Goal: Task Accomplishment & Management: Manage account settings

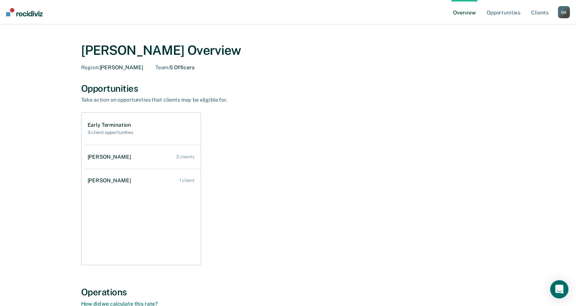
click at [177, 54] on div "[PERSON_NAME] Overview" at bounding box center [288, 51] width 415 height 16
click at [507, 11] on link "Opportunities" at bounding box center [503, 12] width 37 height 24
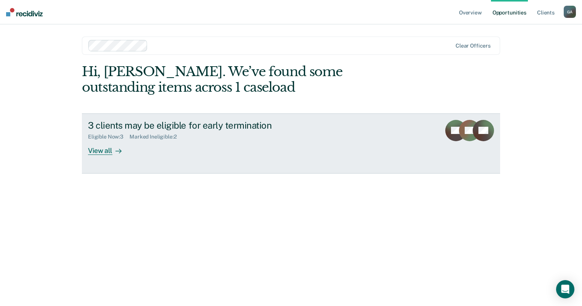
click at [103, 149] on div "View all" at bounding box center [109, 147] width 43 height 15
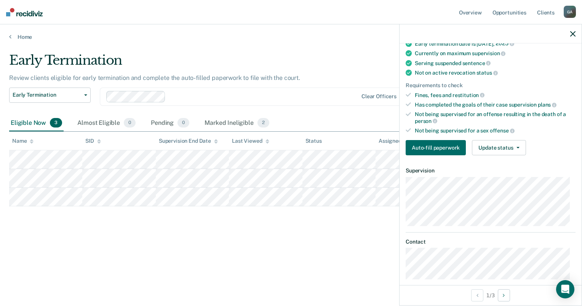
scroll to position [78, 0]
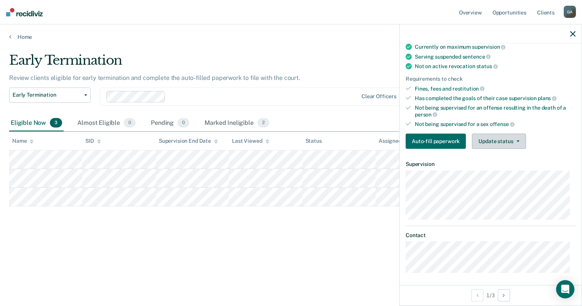
click at [500, 136] on button "Update status" at bounding box center [499, 141] width 54 height 15
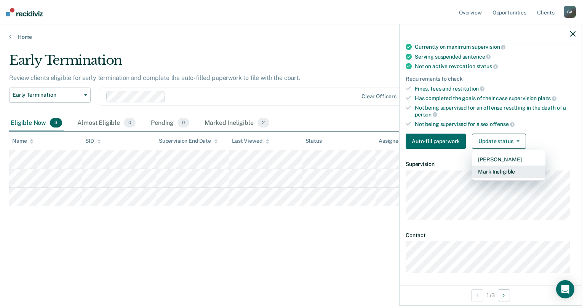
click at [514, 171] on button "Mark Ineligible" at bounding box center [509, 172] width 74 height 12
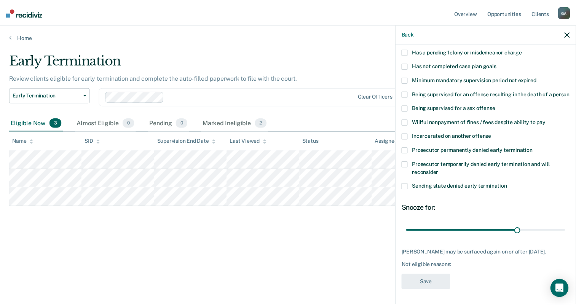
scroll to position [74, 0]
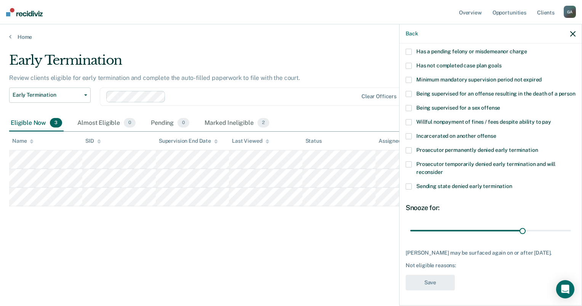
click at [409, 63] on span at bounding box center [409, 66] width 6 height 6
click at [501, 63] on input "Has not completed case plan goals" at bounding box center [501, 63] width 0 height 0
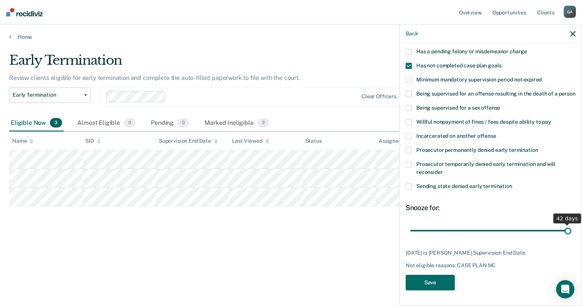
drag, startPoint x: 517, startPoint y: 230, endPoint x: 583, endPoint y: 237, distance: 66.3
type input "42"
click at [571, 237] on input "range" at bounding box center [490, 230] width 161 height 13
click at [437, 280] on button "Save" at bounding box center [430, 283] width 49 height 16
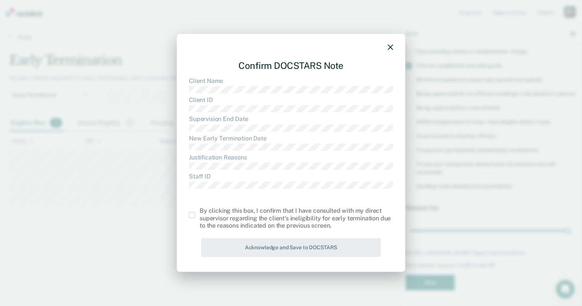
click at [193, 214] on span at bounding box center [192, 215] width 6 height 6
click at [200, 212] on input "checkbox" at bounding box center [200, 212] width 0 height 0
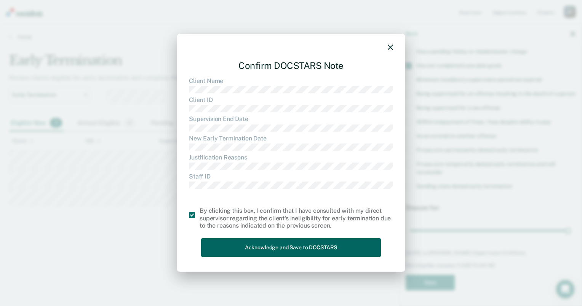
click at [253, 248] on button "Acknowledge and Save to DOCSTARS" at bounding box center [291, 247] width 180 height 19
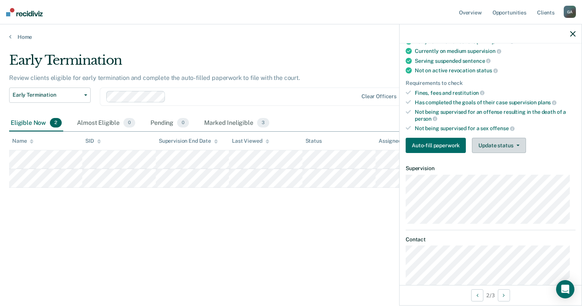
click at [490, 146] on button "Update status" at bounding box center [499, 145] width 54 height 15
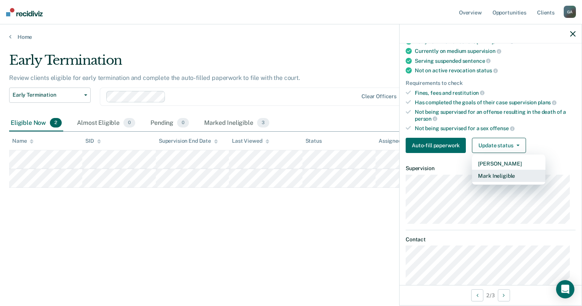
click at [498, 173] on button "Mark Ineligible" at bounding box center [509, 176] width 74 height 12
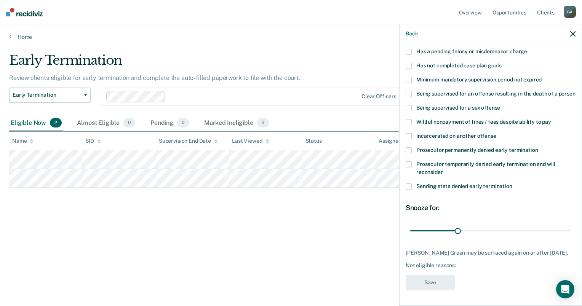
click at [409, 110] on span at bounding box center [409, 108] width 6 height 6
click at [500, 105] on input "Being supervised for a sex offense" at bounding box center [500, 105] width 0 height 0
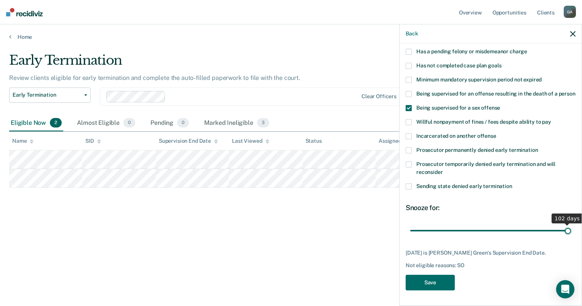
drag, startPoint x: 454, startPoint y: 230, endPoint x: 580, endPoint y: 238, distance: 126.3
type input "102"
click at [571, 238] on input "range" at bounding box center [490, 230] width 161 height 13
click at [431, 288] on button "Save" at bounding box center [430, 283] width 49 height 16
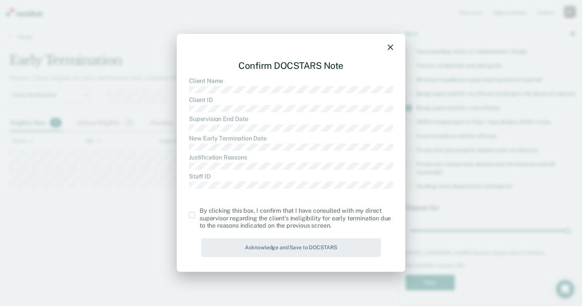
click at [190, 216] on span at bounding box center [192, 215] width 6 height 6
click at [200, 212] on input "checkbox" at bounding box center [200, 212] width 0 height 0
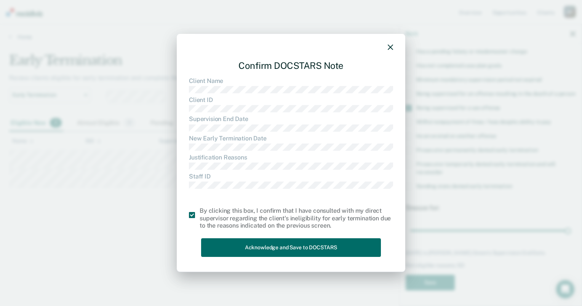
click at [391, 48] on icon "button" at bounding box center [390, 47] width 5 height 5
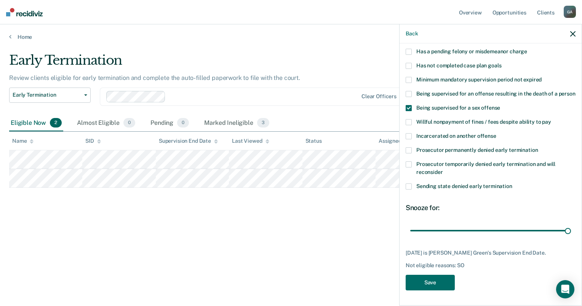
click at [408, 151] on span at bounding box center [409, 150] width 6 height 6
click at [538, 147] on input "Prosecutor permanently denied early termination" at bounding box center [538, 147] width 0 height 0
click at [409, 109] on span at bounding box center [409, 108] width 6 height 6
click at [500, 105] on input "Being supervised for a sex offense" at bounding box center [500, 105] width 0 height 0
click at [440, 291] on button "Save" at bounding box center [430, 283] width 49 height 16
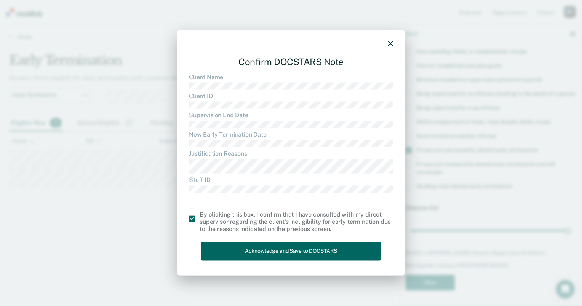
click at [256, 257] on button "Acknowledge and Save to DOCSTARS" at bounding box center [291, 251] width 180 height 19
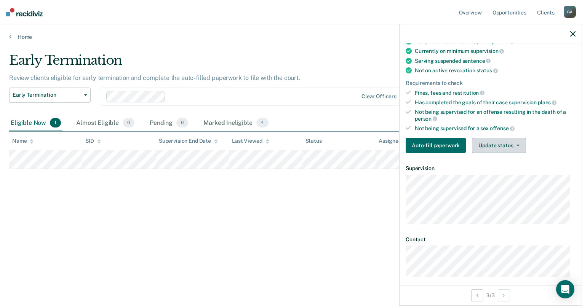
click at [511, 145] on button "Update status" at bounding box center [499, 145] width 54 height 15
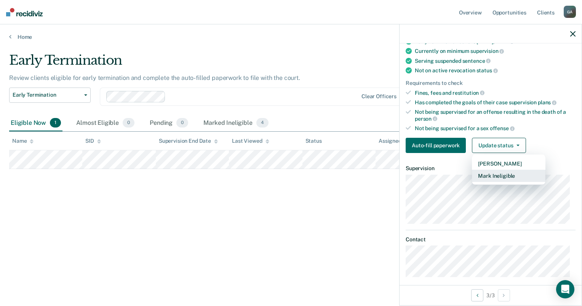
click at [512, 174] on button "Mark Ineligible" at bounding box center [509, 176] width 74 height 12
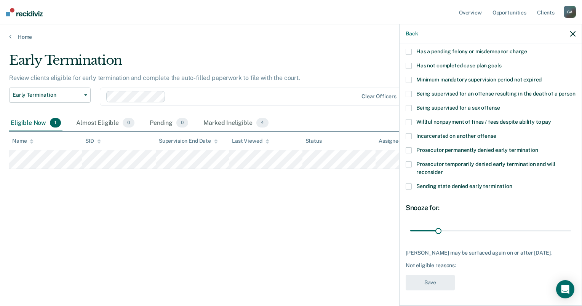
click at [409, 110] on span at bounding box center [409, 108] width 6 height 6
click at [500, 105] on input "Being supervised for a sex offense" at bounding box center [500, 105] width 0 height 0
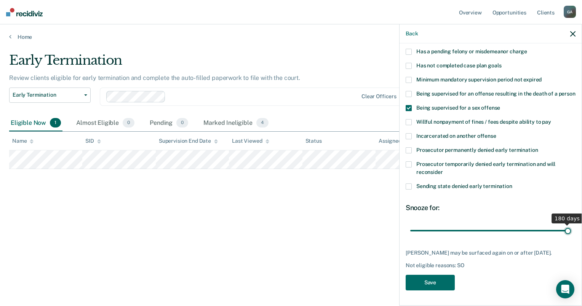
drag, startPoint x: 459, startPoint y: 233, endPoint x: 583, endPoint y: 250, distance: 125.7
type input "180"
click at [571, 238] on input "range" at bounding box center [490, 230] width 161 height 13
click at [447, 286] on button "Save" at bounding box center [430, 283] width 49 height 16
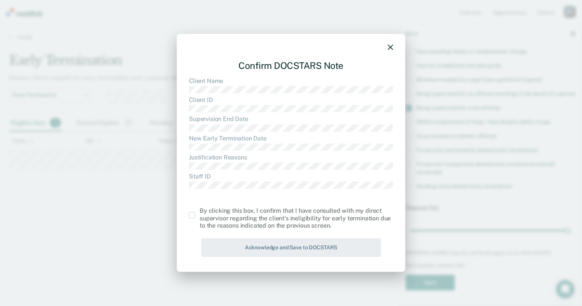
click at [194, 215] on span at bounding box center [192, 215] width 6 height 6
click at [200, 212] on input "checkbox" at bounding box center [200, 212] width 0 height 0
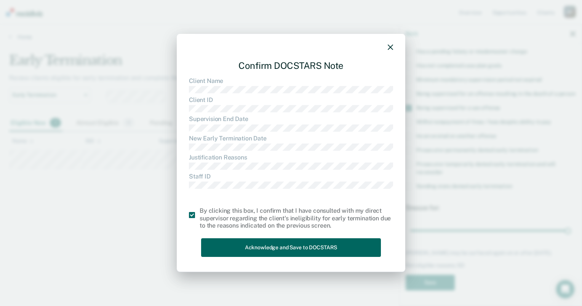
click at [232, 245] on button "Acknowledge and Save to DOCSTARS" at bounding box center [291, 247] width 180 height 19
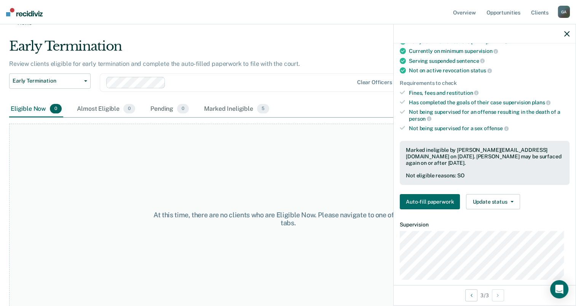
scroll to position [0, 0]
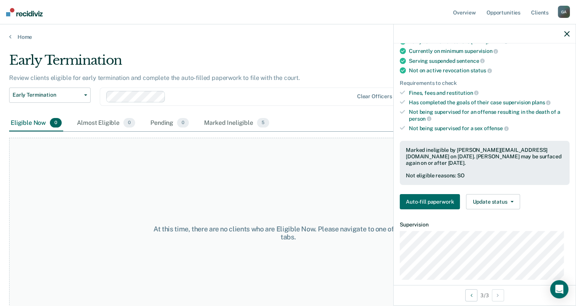
click at [571, 34] on div at bounding box center [485, 33] width 182 height 19
